Goal: Information Seeking & Learning: Learn about a topic

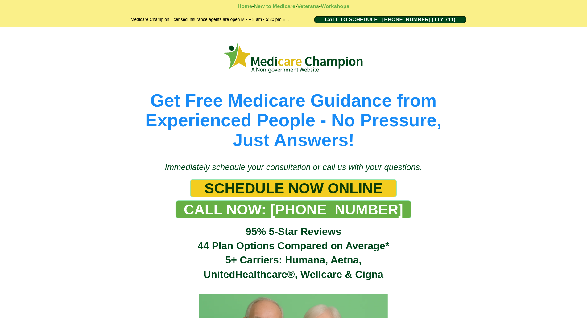
click at [35, 33] on div "Get Free Medicare Guidance from Experienced People - No Pressure, Just Answers!" at bounding box center [293, 92] width 587 height 130
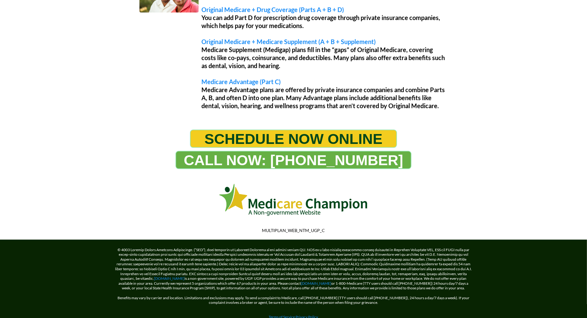
scroll to position [576, 0]
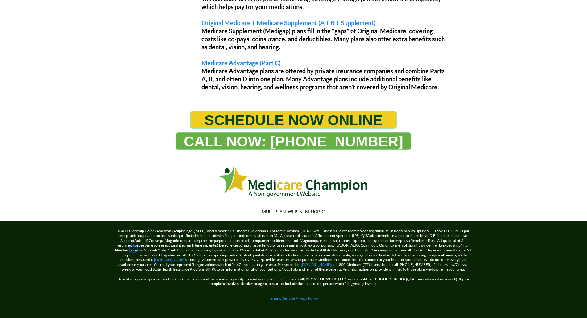
click at [35, 33] on div "Understanding Your Medicare Options Original Medicare (PARTS A + B) This is the…" at bounding box center [293, 13] width 587 height 184
click at [34, 60] on div "Understanding Your Medicare Options Original Medicare (PARTS A + B) This is the…" at bounding box center [293, 13] width 587 height 184
click at [42, 43] on div "Understanding Your Medicare Options Original Medicare (PARTS A + B) This is the…" at bounding box center [293, 13] width 587 height 184
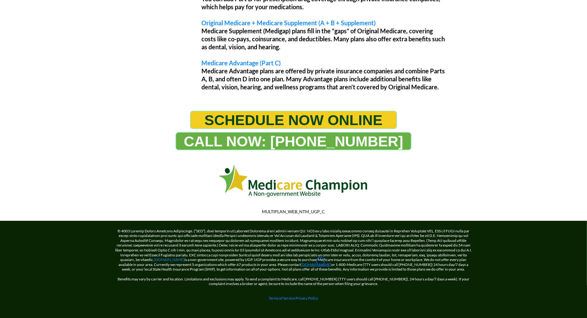
click at [320, 262] on link "[DOMAIN_NAME]" at bounding box center [316, 264] width 31 height 5
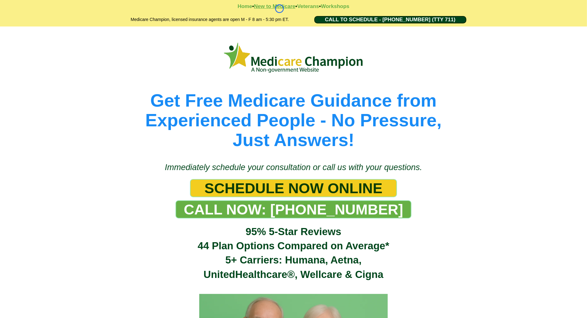
click at [279, 9] on strong "New to Medicare" at bounding box center [274, 6] width 41 height 6
click at [238, 9] on strong "Home" at bounding box center [245, 6] width 14 height 6
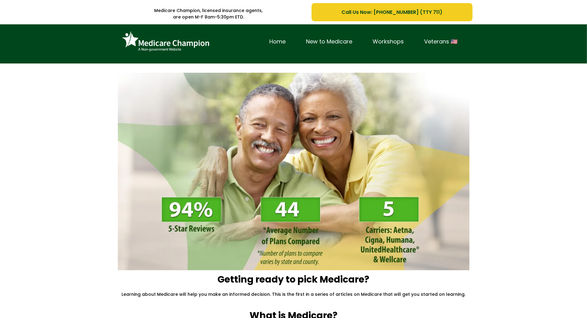
click at [43, 56] on div "Home New to Medicare Workshops Veterans 🇺🇸" at bounding box center [293, 43] width 587 height 39
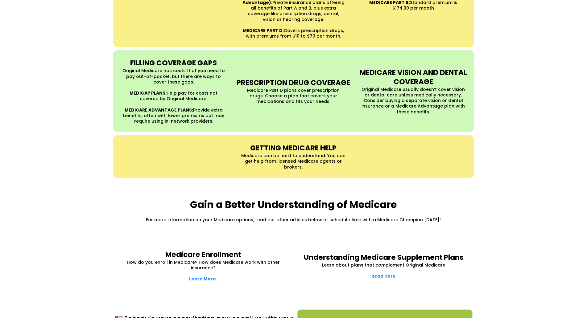
scroll to position [692, 0]
